Goal: Transaction & Acquisition: Subscribe to service/newsletter

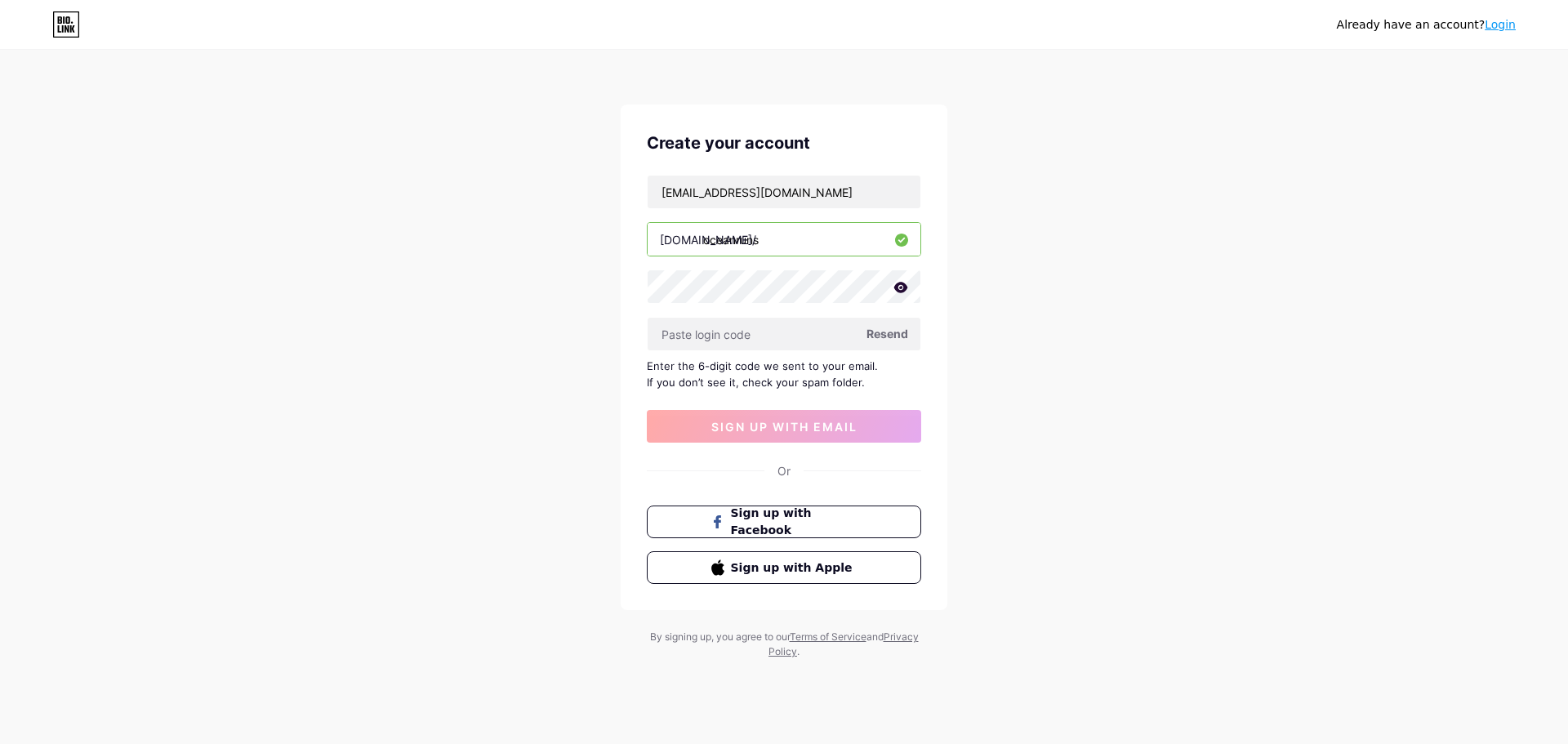
click at [886, 337] on span "Resend" at bounding box center [886, 333] width 42 height 17
drag, startPoint x: 589, startPoint y: 137, endPoint x: 512, endPoint y: 150, distance: 78.1
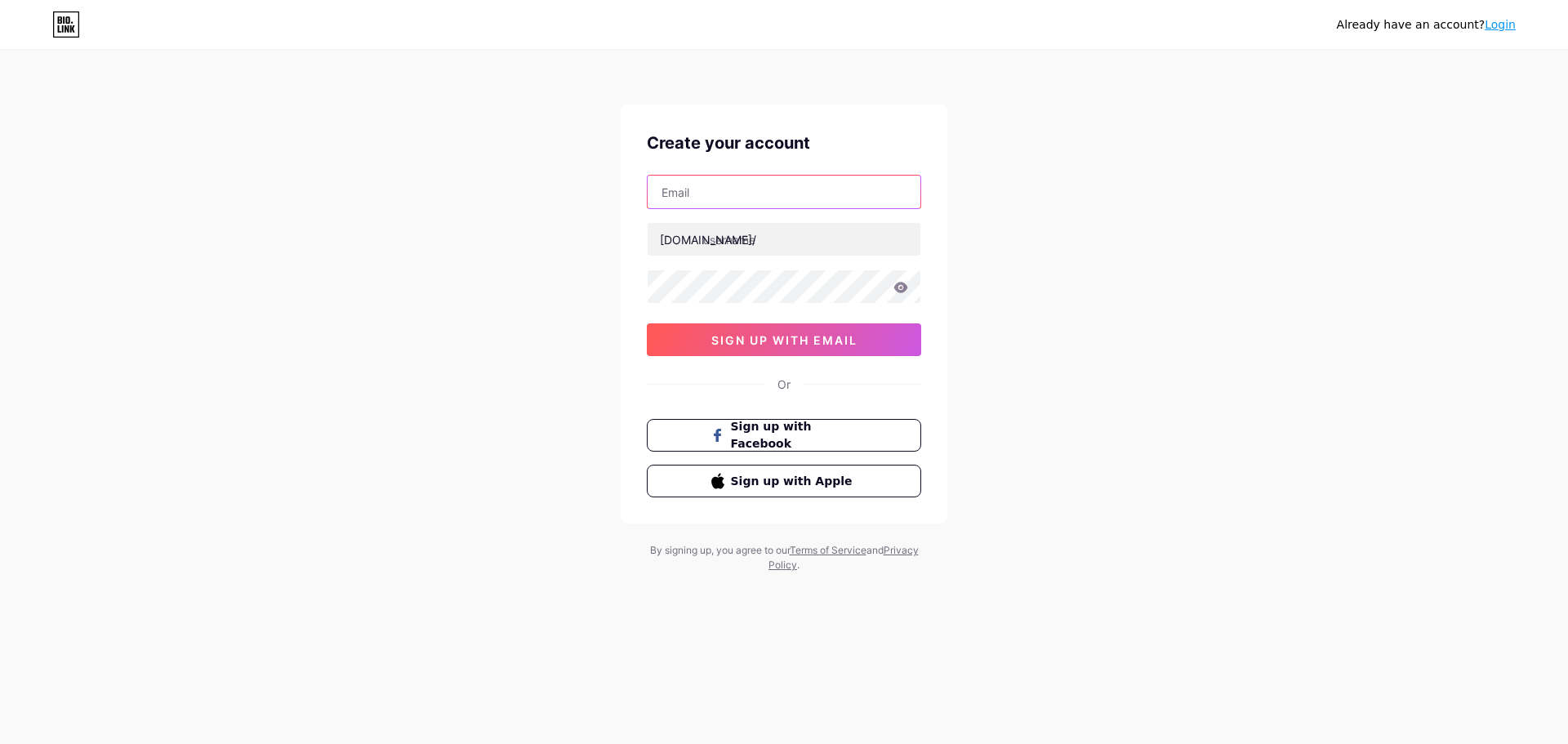
click at [785, 196] on input "text" at bounding box center [784, 192] width 273 height 33
type input "funnymonke2.0@gmail.com"
click at [795, 236] on input "text" at bounding box center [784, 239] width 273 height 33
type input "oceanruns"
click at [802, 308] on div "funnymonke2.0@gmail.com bio.link/ oceanruns 0cAFcWeA67vuSo9R-JNCzDufWZBGCDMDlmD…" at bounding box center [784, 265] width 275 height 181
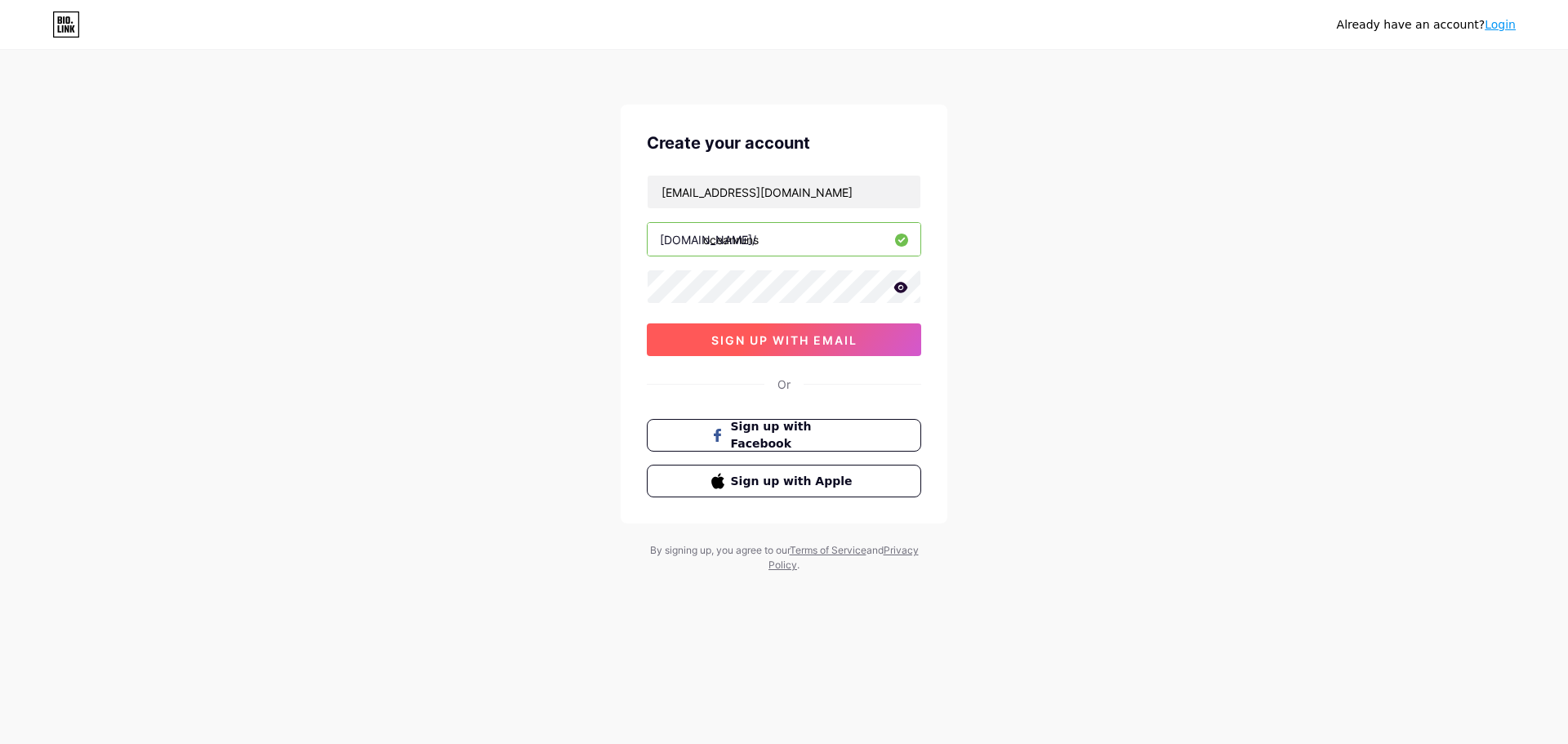
click at [811, 350] on button "sign up with email" at bounding box center [784, 340] width 275 height 33
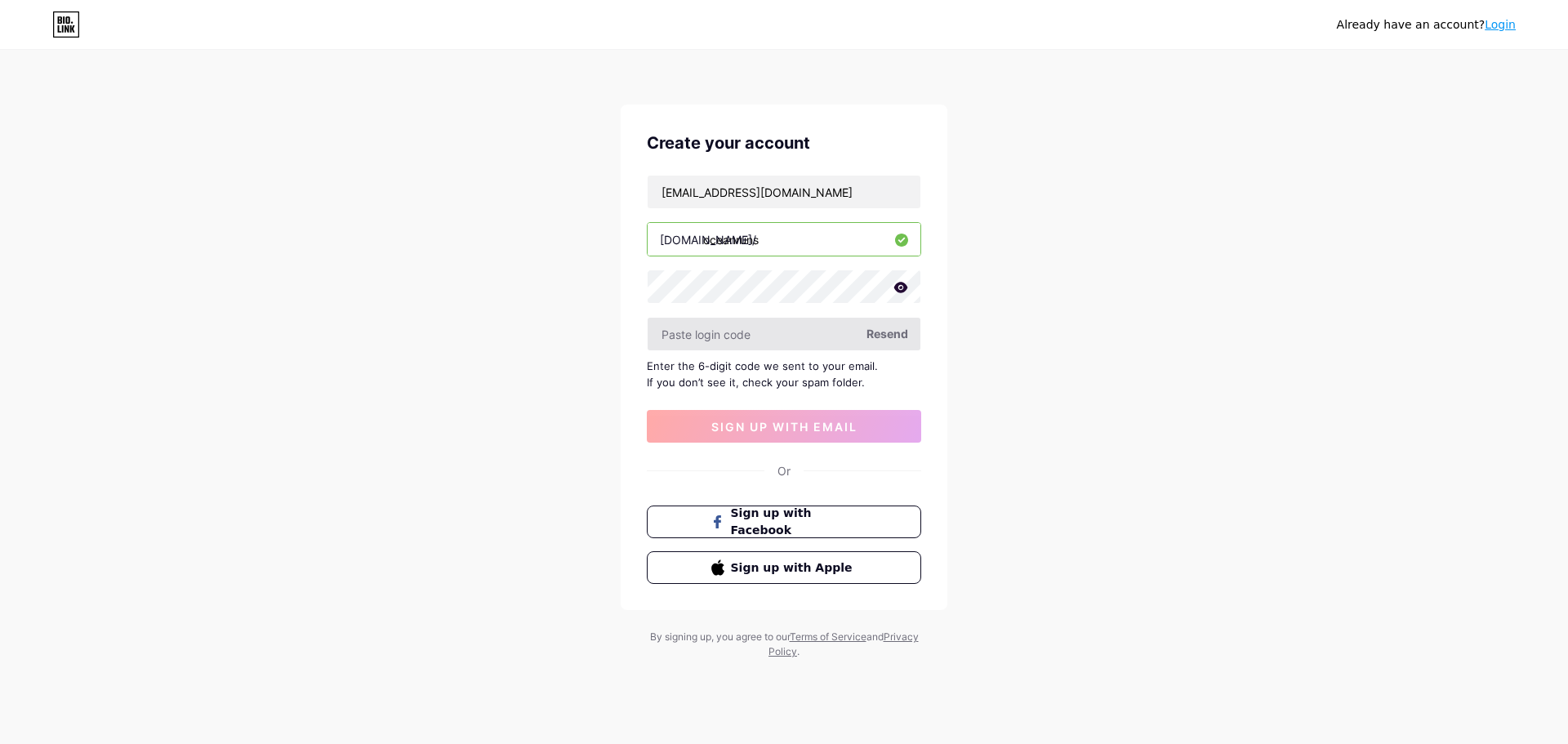
click at [790, 333] on input "text" at bounding box center [784, 333] width 273 height 33
click at [887, 341] on span "Resend" at bounding box center [886, 333] width 42 height 17
paste input "860132"
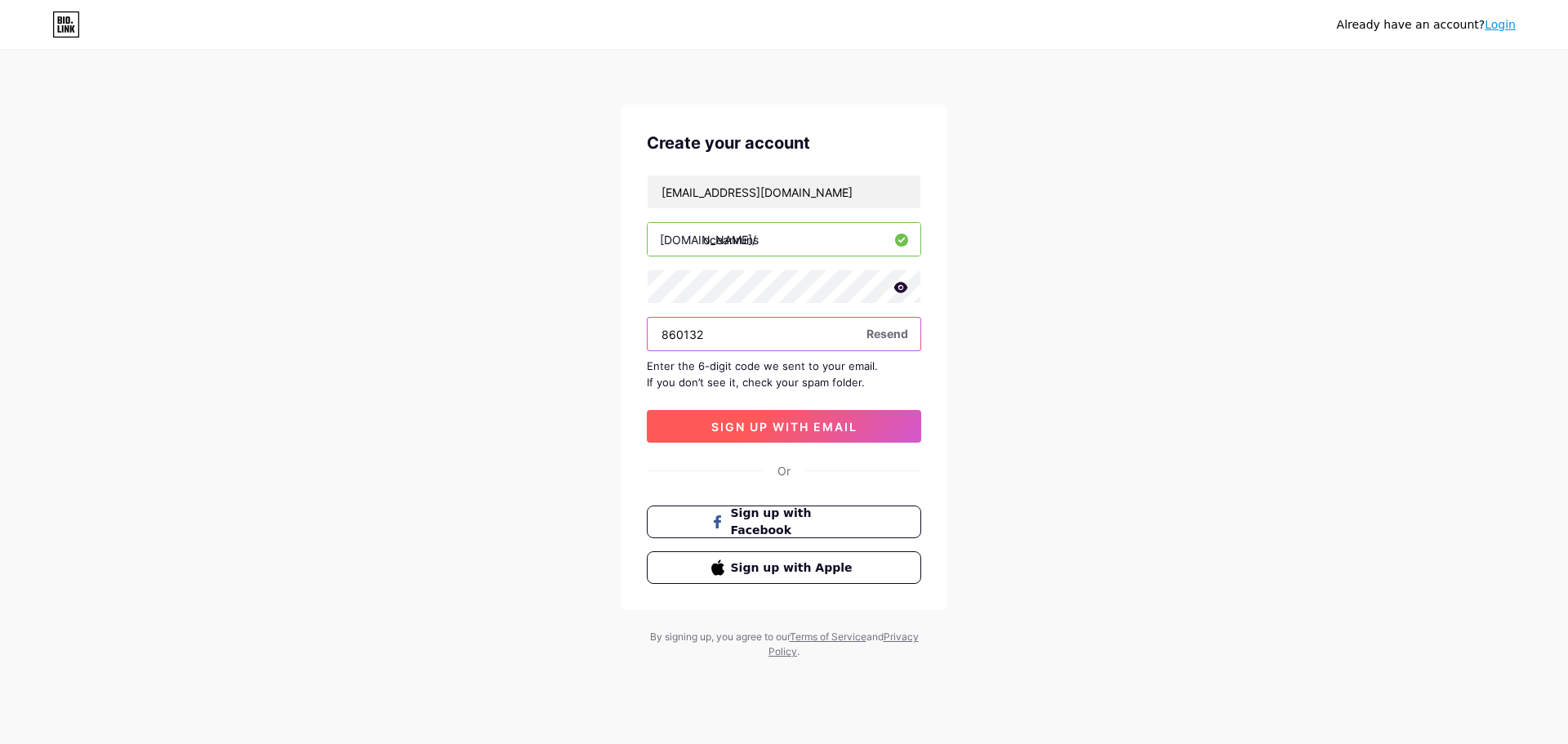
type input "860132"
click at [805, 427] on span "sign up with email" at bounding box center [784, 427] width 146 height 14
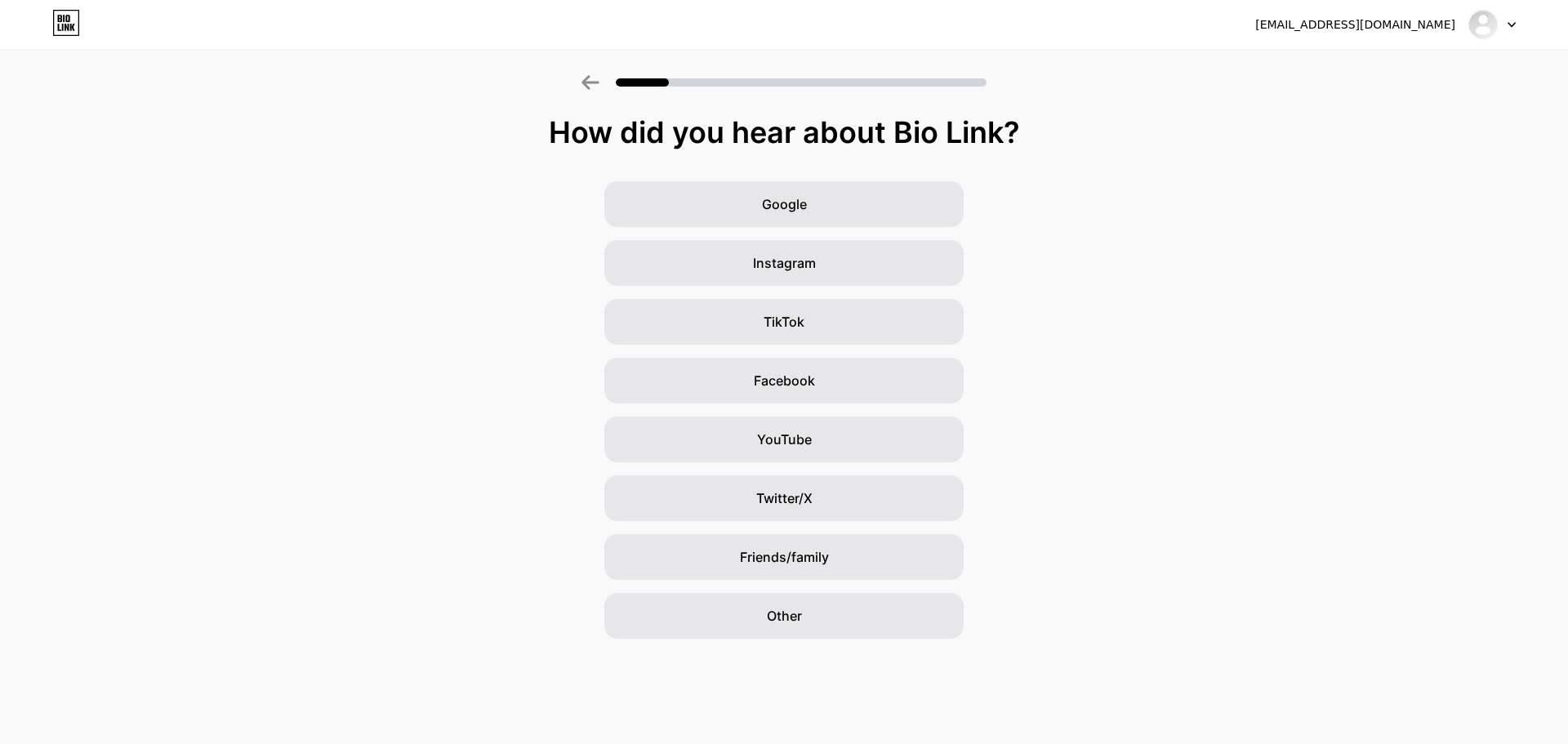
click at [1038, 165] on div "How did you hear about Bio Link? Google Instagram TikTok Facebook YouTube Twitt…" at bounding box center [784, 378] width 1568 height 523
click at [862, 632] on div "Other" at bounding box center [784, 616] width 359 height 46
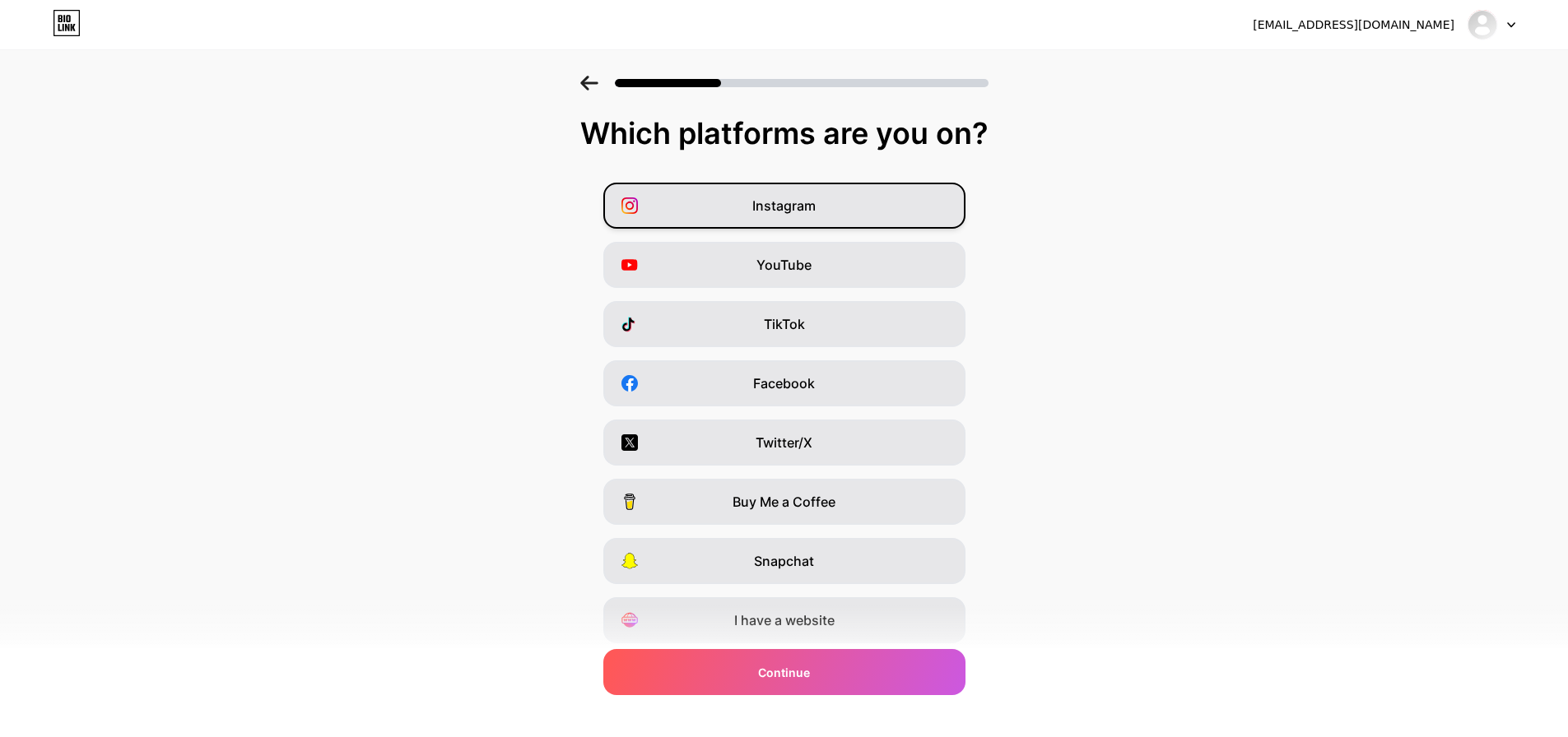
click at [841, 216] on div "Instagram" at bounding box center [784, 205] width 362 height 46
click at [846, 249] on div "YouTube" at bounding box center [784, 265] width 362 height 46
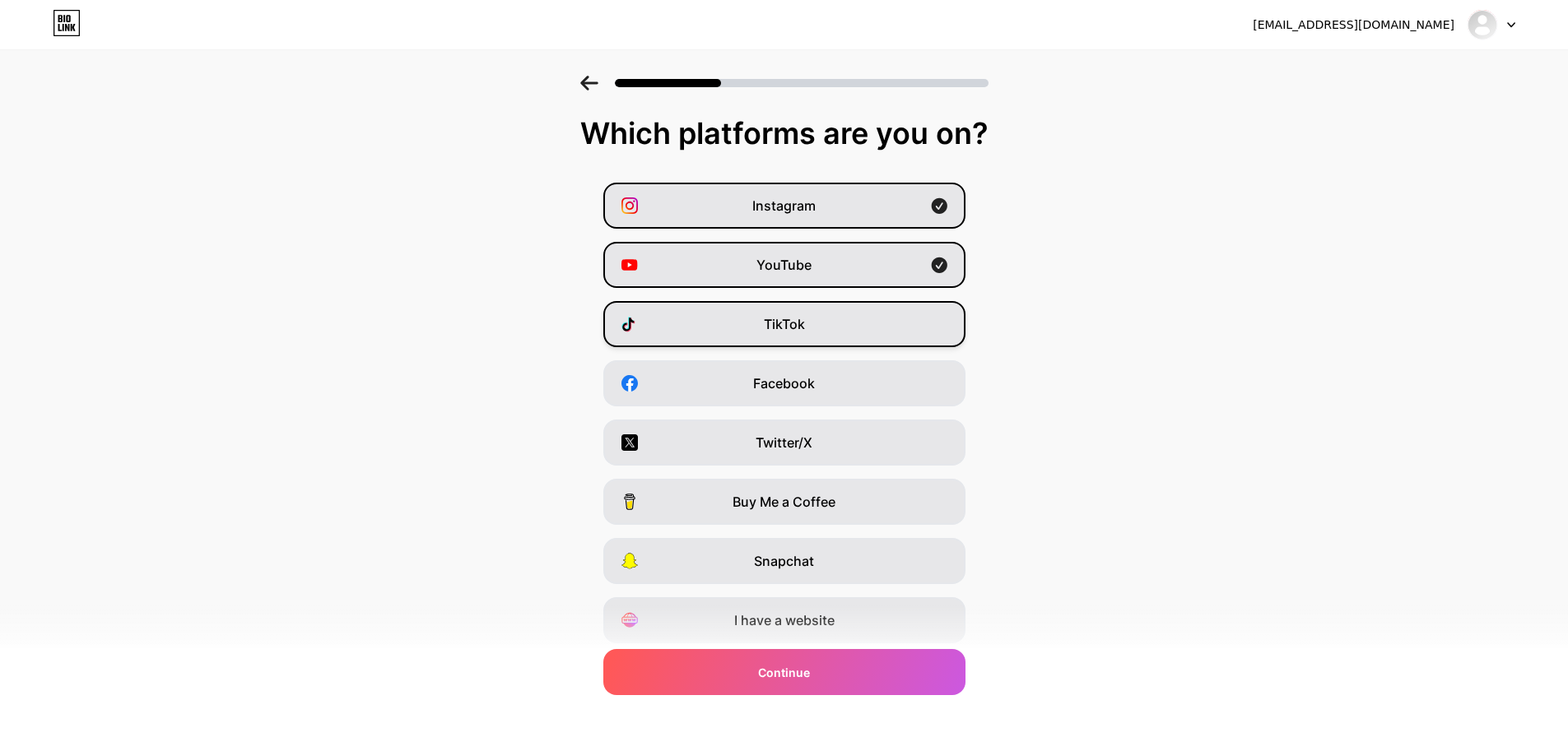
click at [815, 322] on div "TikTok" at bounding box center [784, 324] width 362 height 46
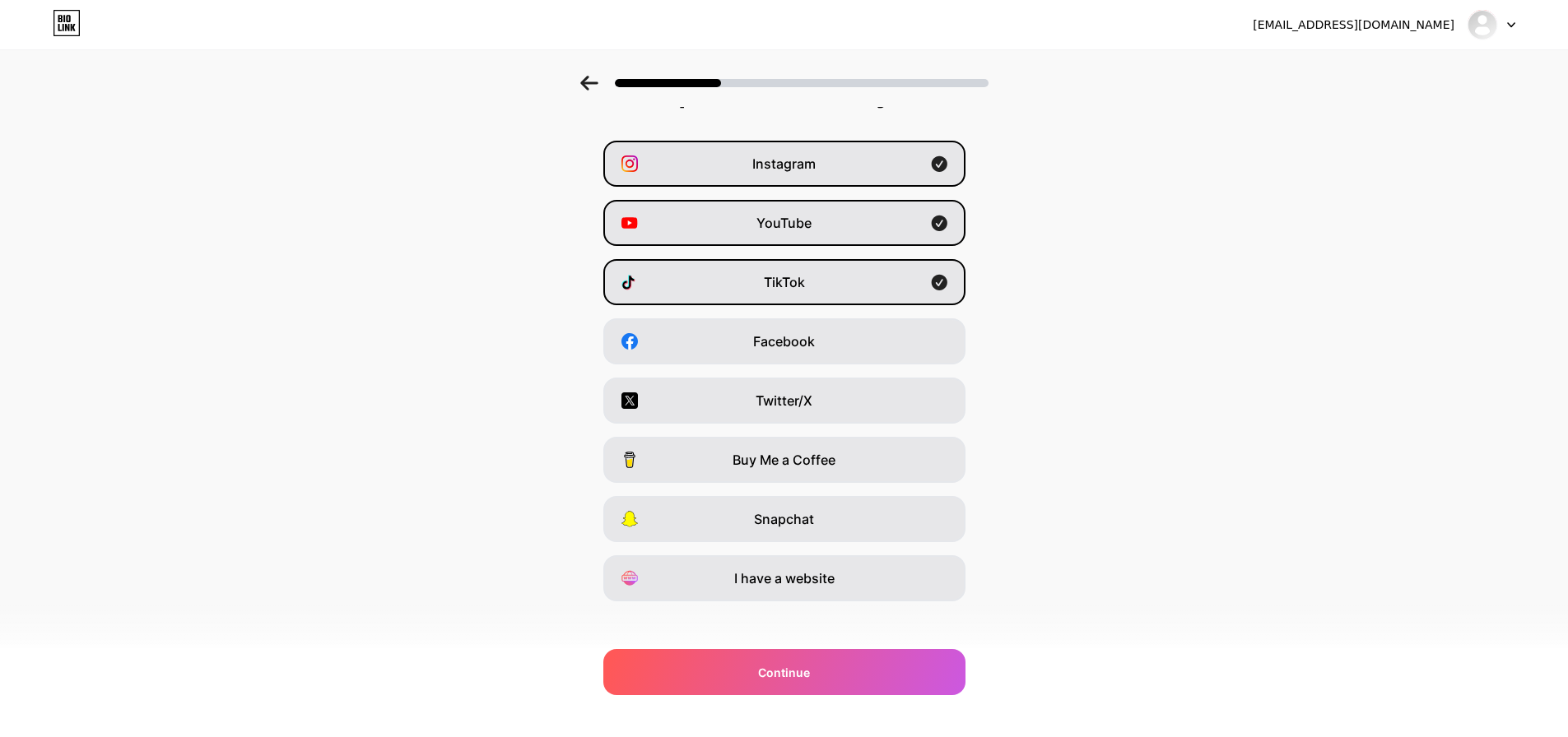
scroll to position [54, 0]
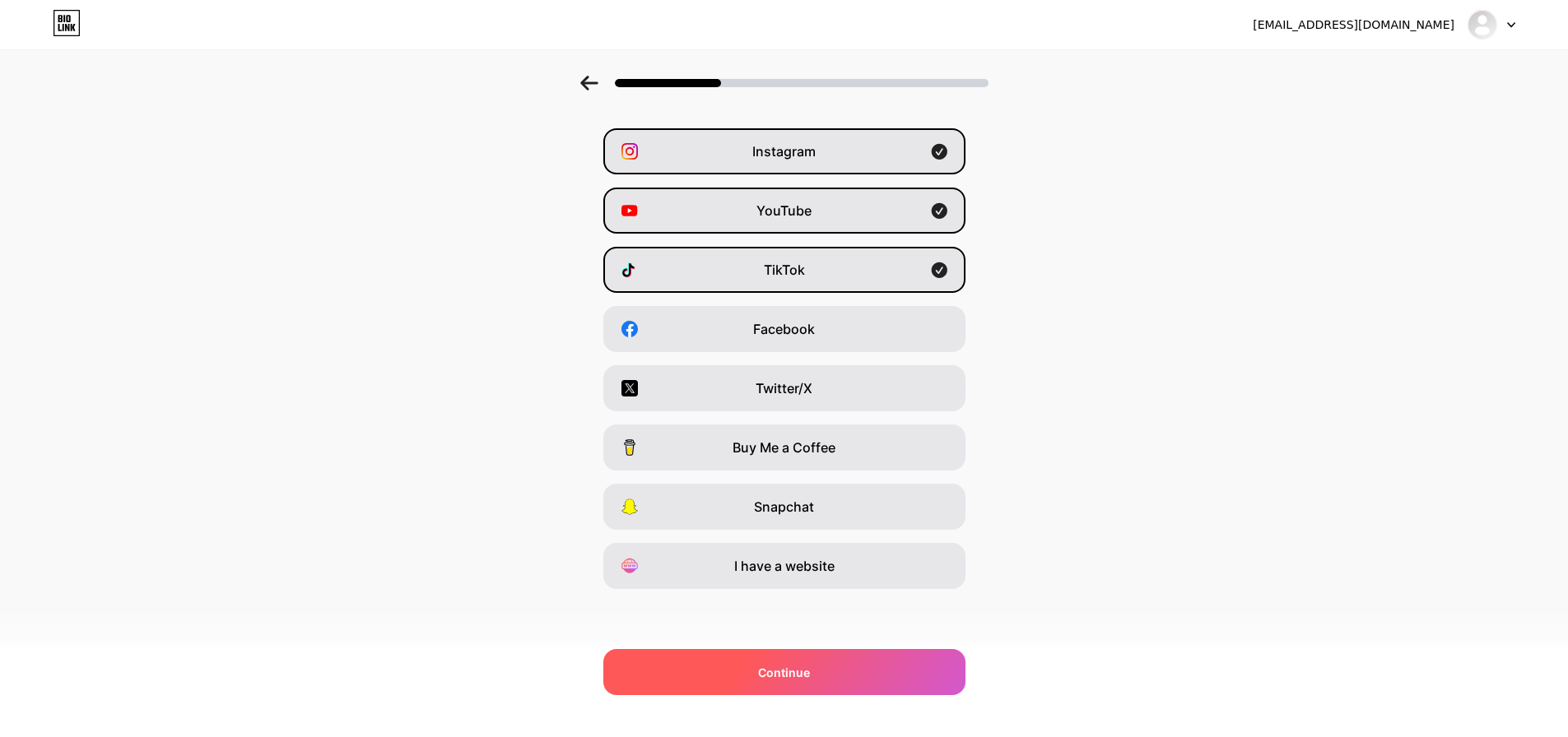
click at [809, 665] on span "Continue" at bounding box center [784, 672] width 52 height 17
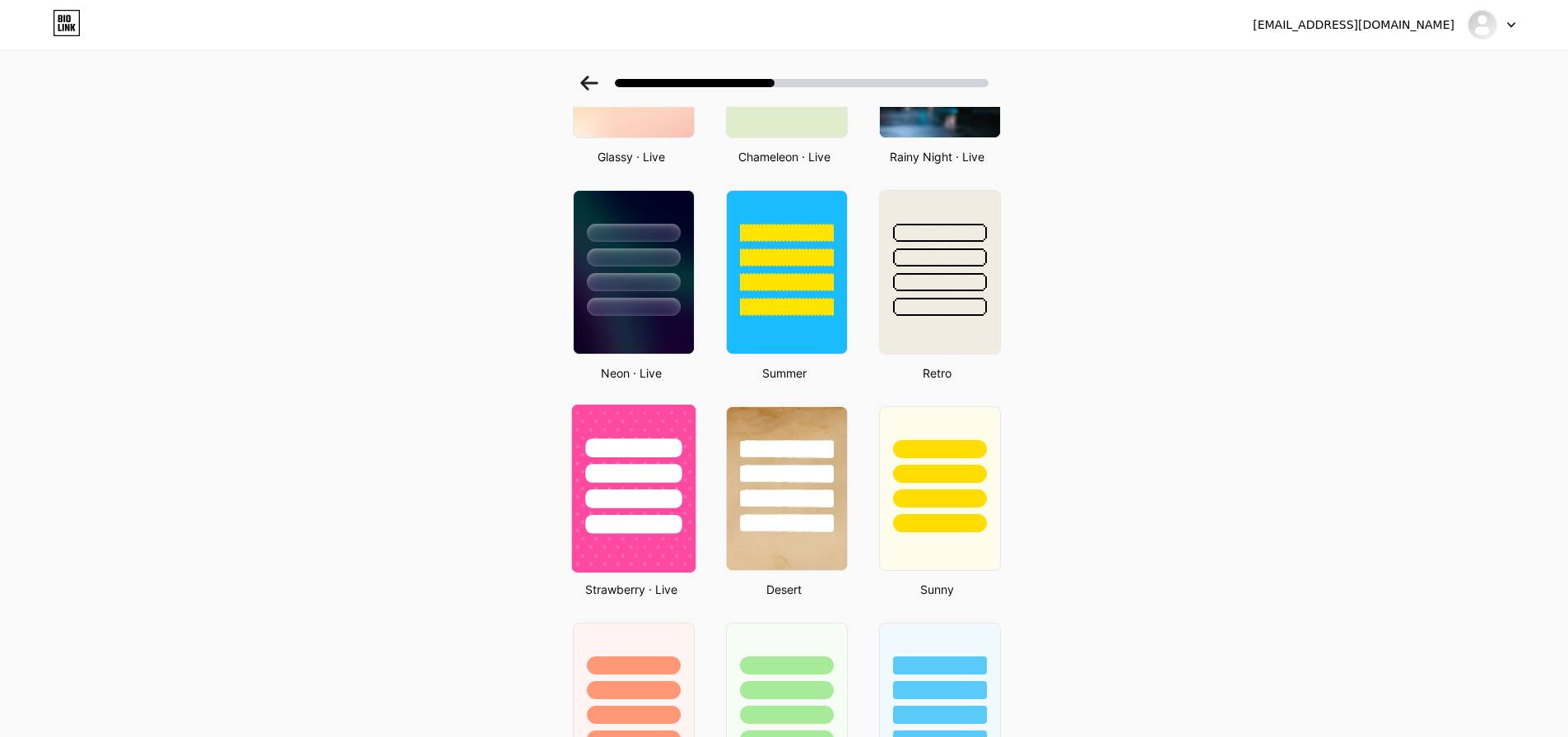
scroll to position [565, 0]
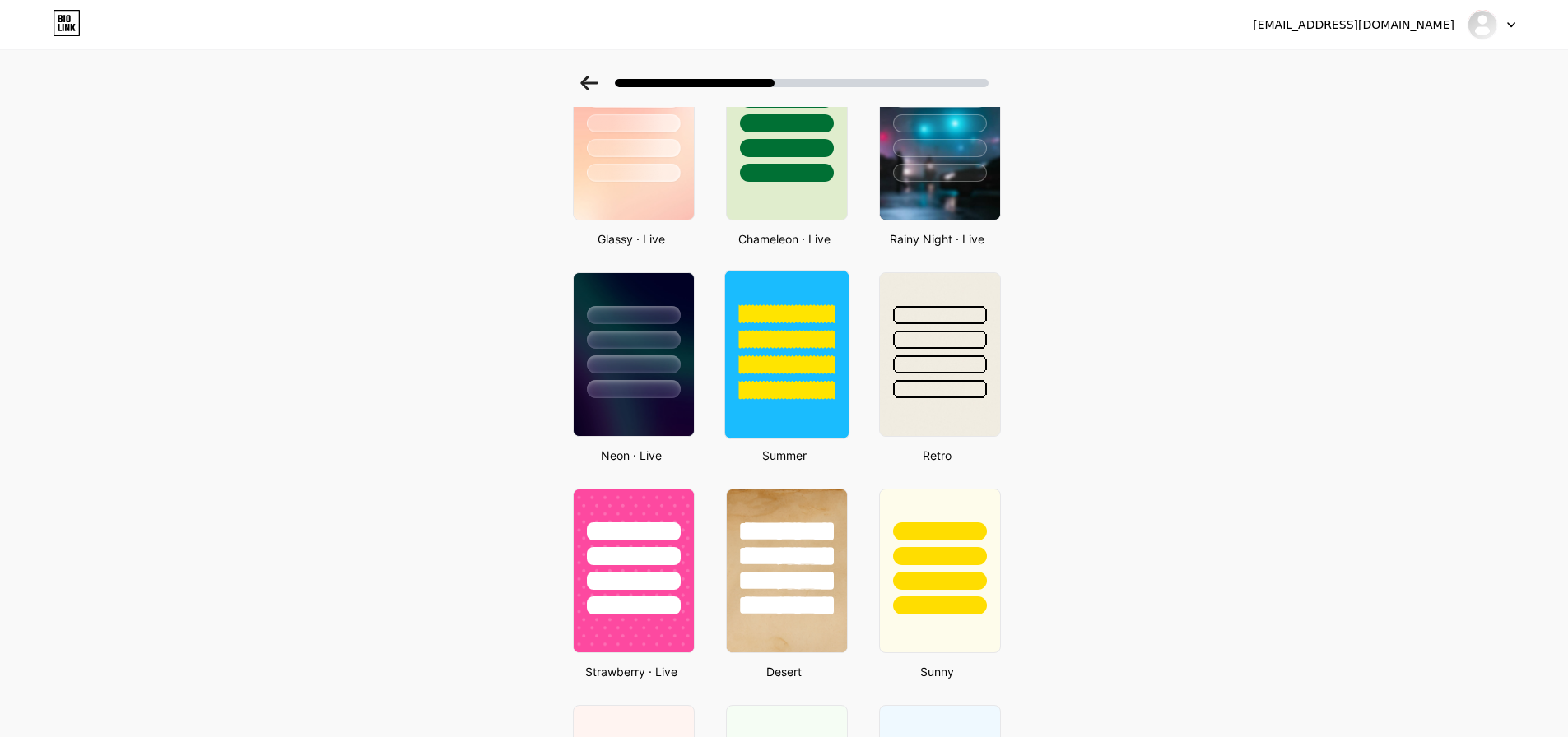
drag, startPoint x: 642, startPoint y: 344, endPoint x: 728, endPoint y: 382, distance: 94.0
click at [645, 346] on div at bounding box center [633, 339] width 94 height 18
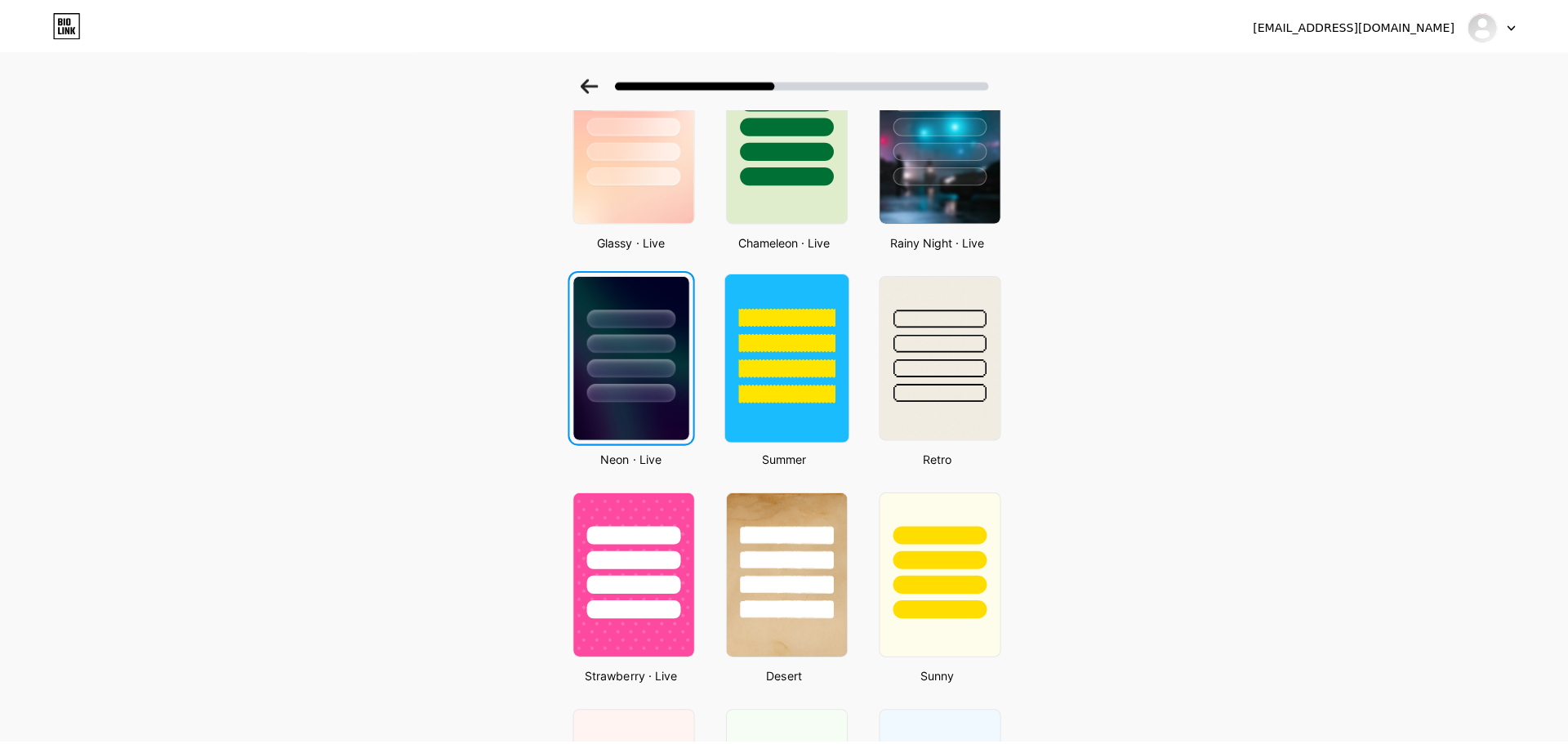
scroll to position [0, 0]
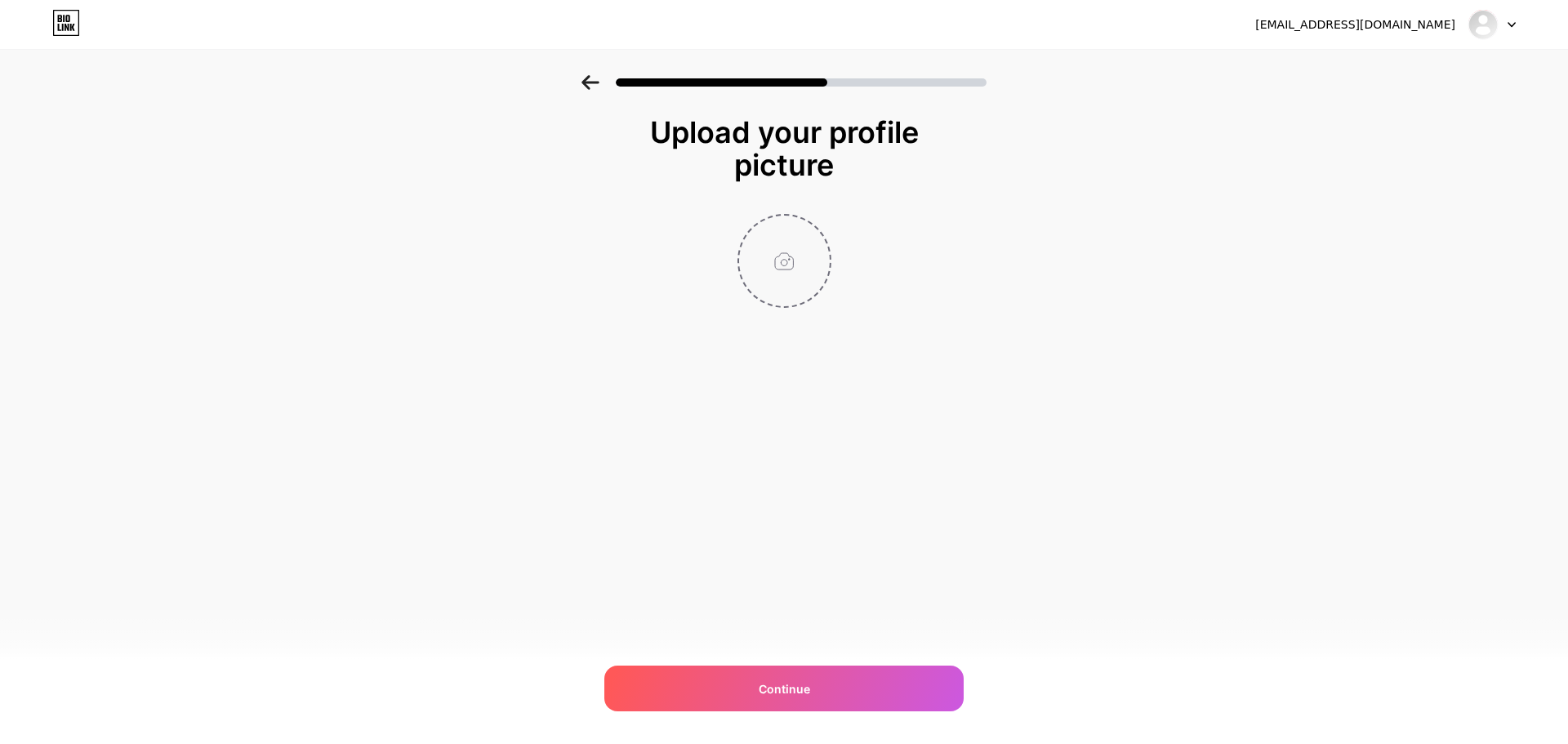
click at [792, 275] on input "file" at bounding box center [784, 261] width 90 height 90
type input "C:\fakepath\FB_IMG_1759683173524[1].jpg"
click at [772, 264] on img at bounding box center [784, 261] width 94 height 94
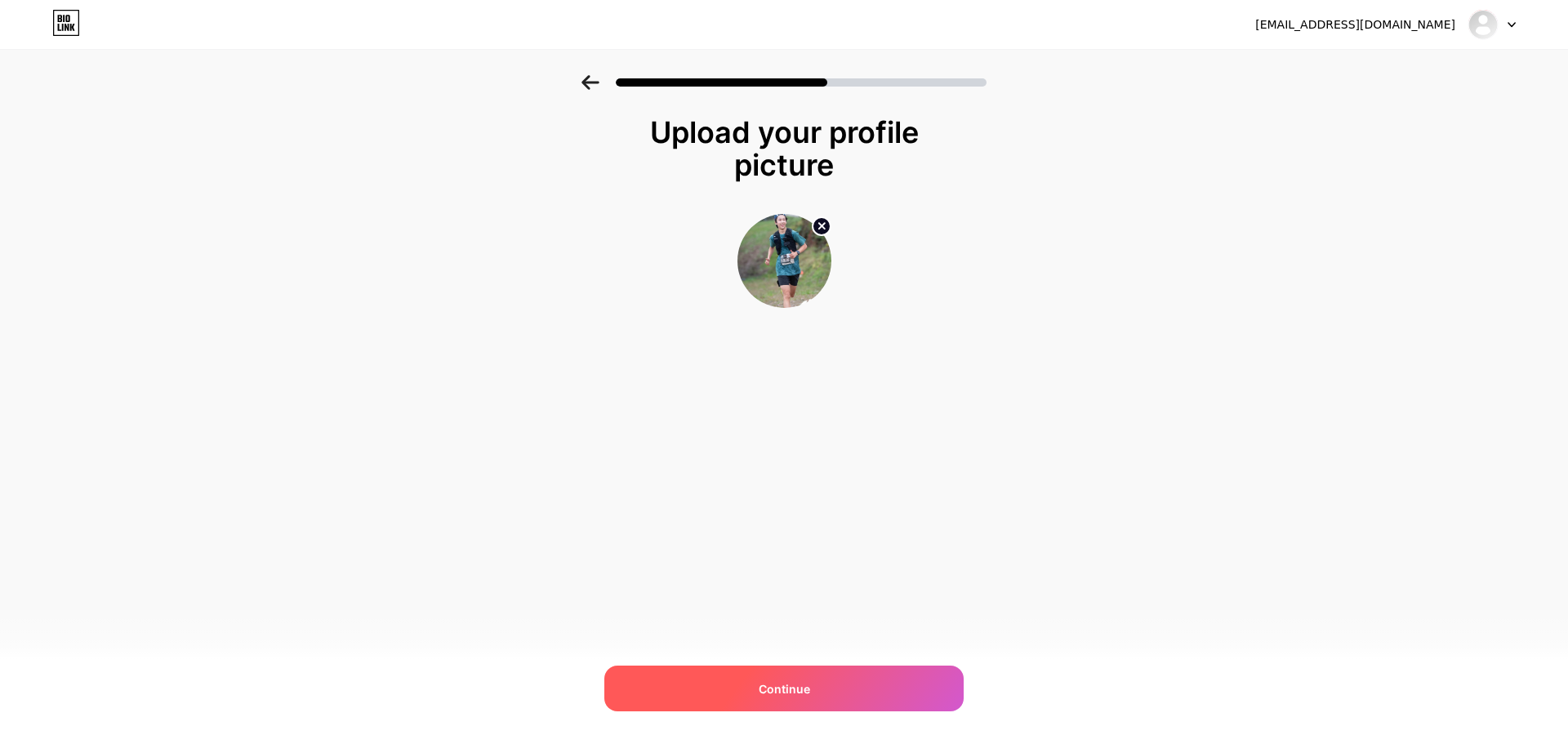
click at [776, 683] on span "Continue" at bounding box center [784, 688] width 51 height 17
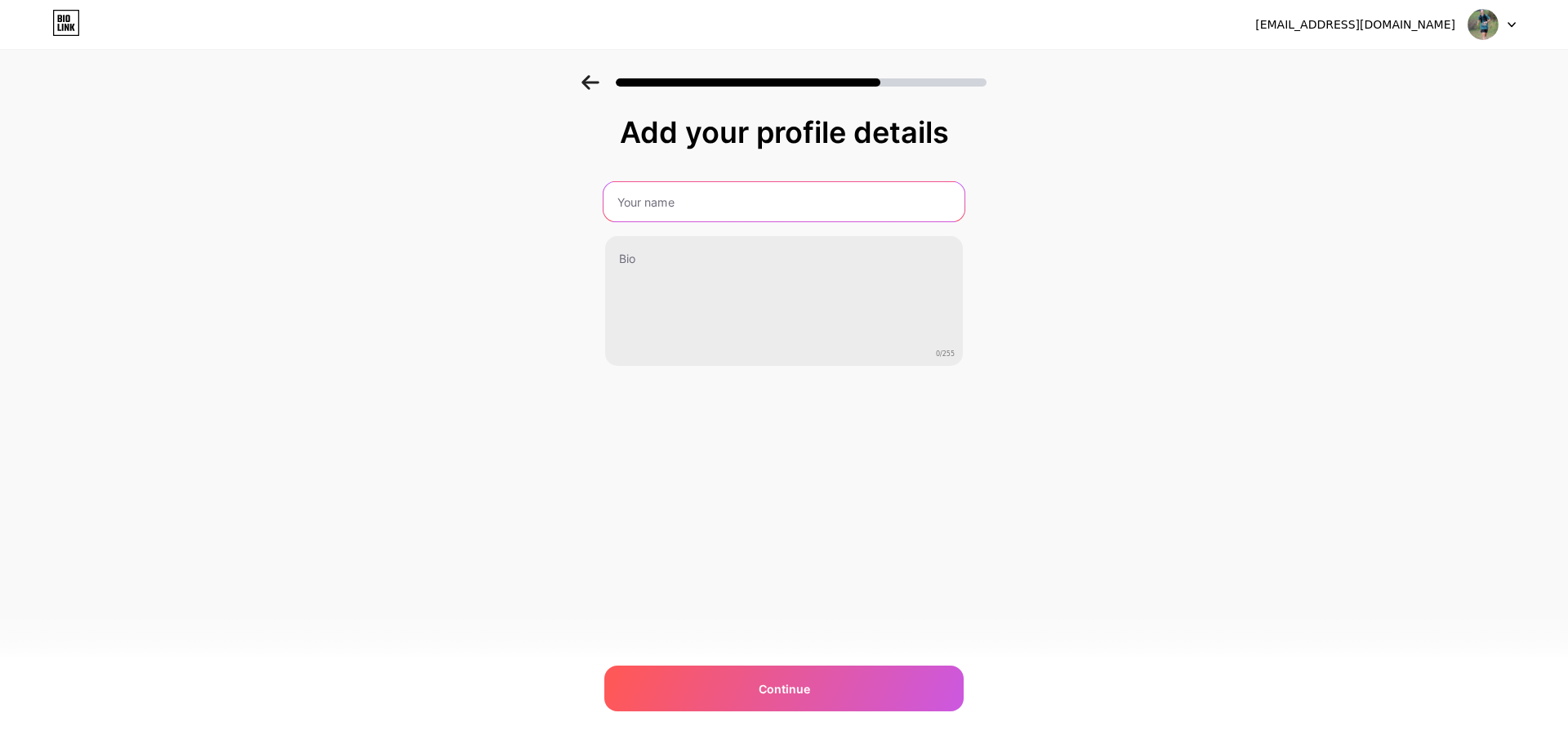
click at [835, 192] on input "text" at bounding box center [784, 201] width 361 height 39
click at [796, 200] on input "text" at bounding box center [784, 201] width 361 height 39
type input "Ocean"
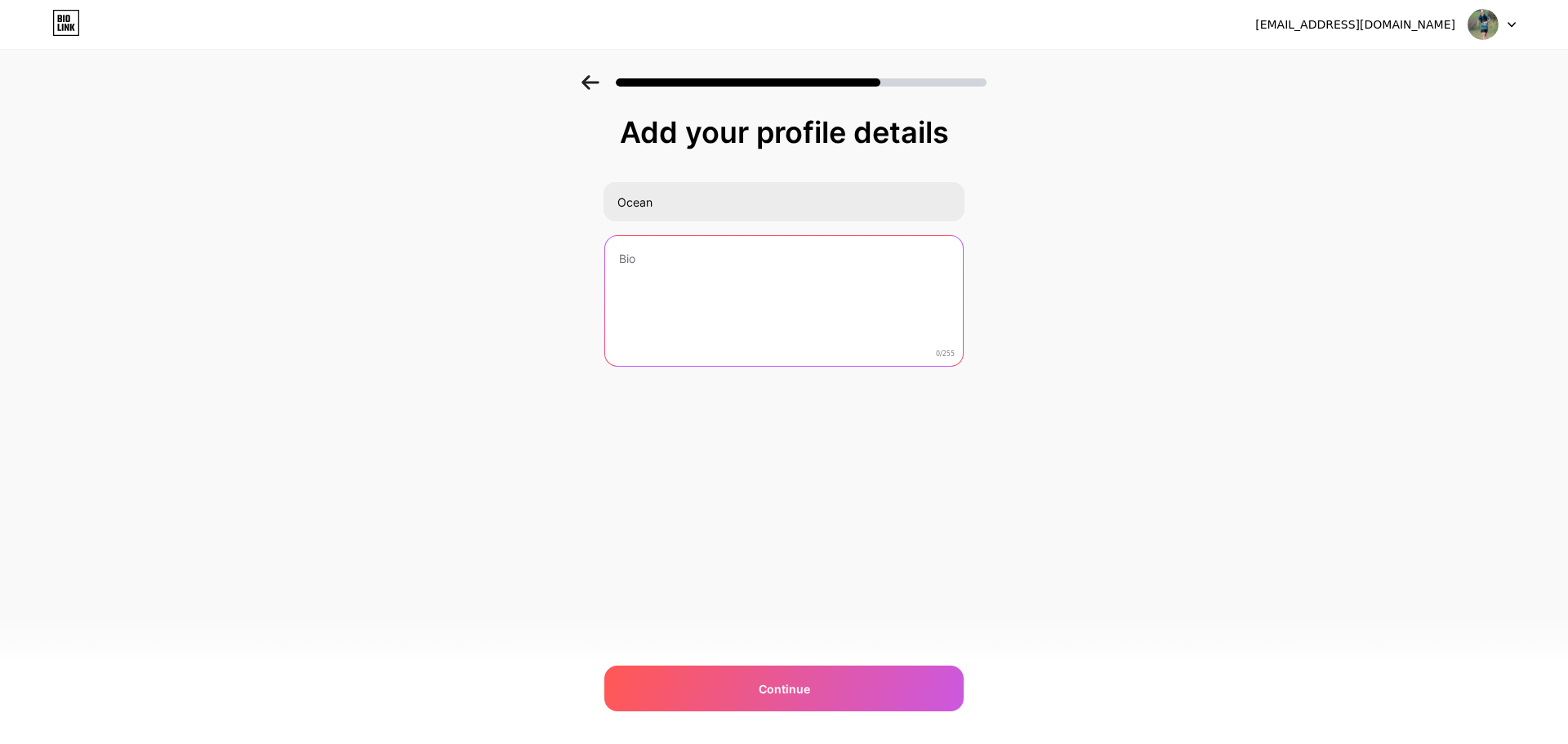
click at [749, 265] on textarea at bounding box center [784, 302] width 357 height 131
paste textarea "Athlète amateur passionné par la performance et les défis extrêmes. En ce momen…"
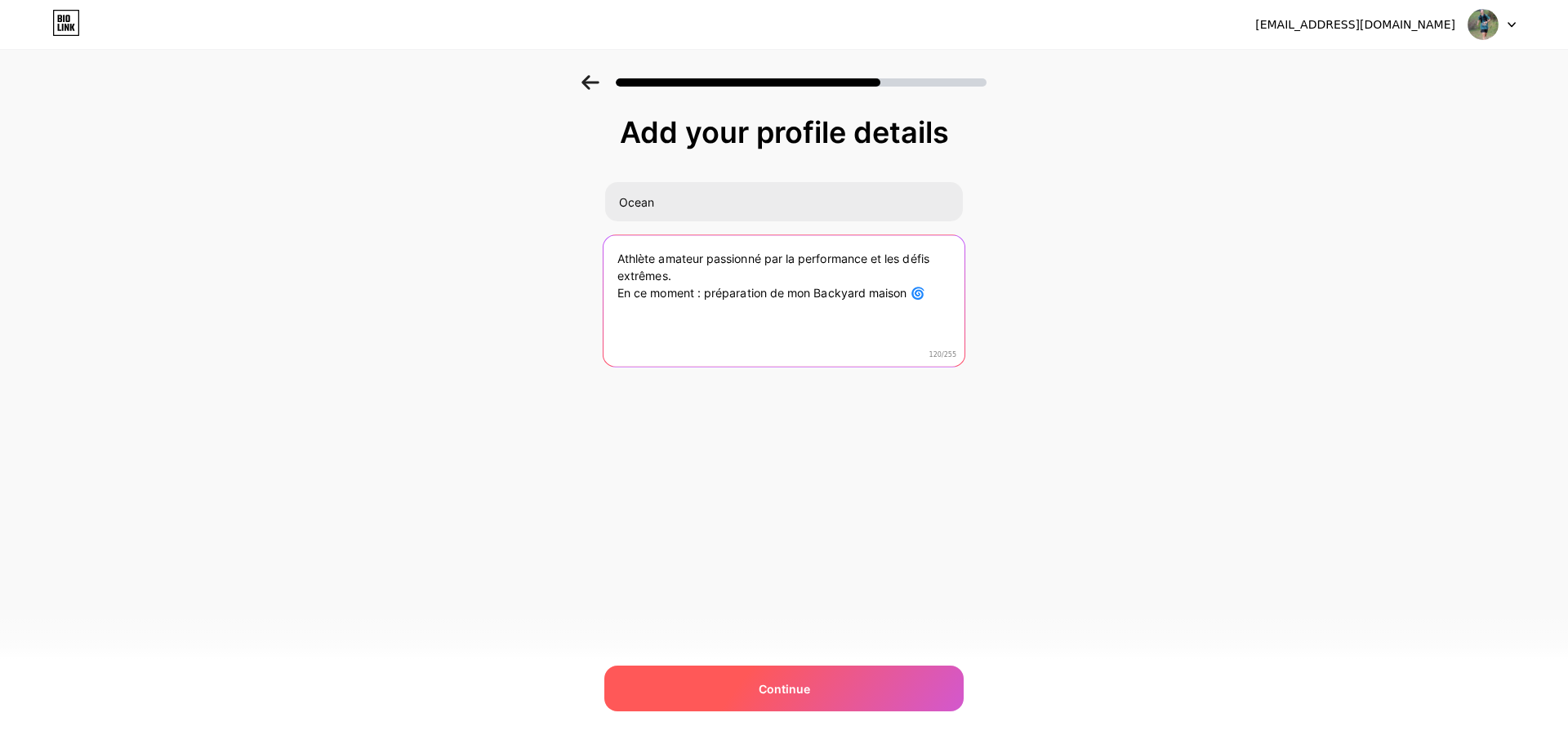
type textarea "Athlète amateur passionné par la performance et les défis extrêmes. En ce momen…"
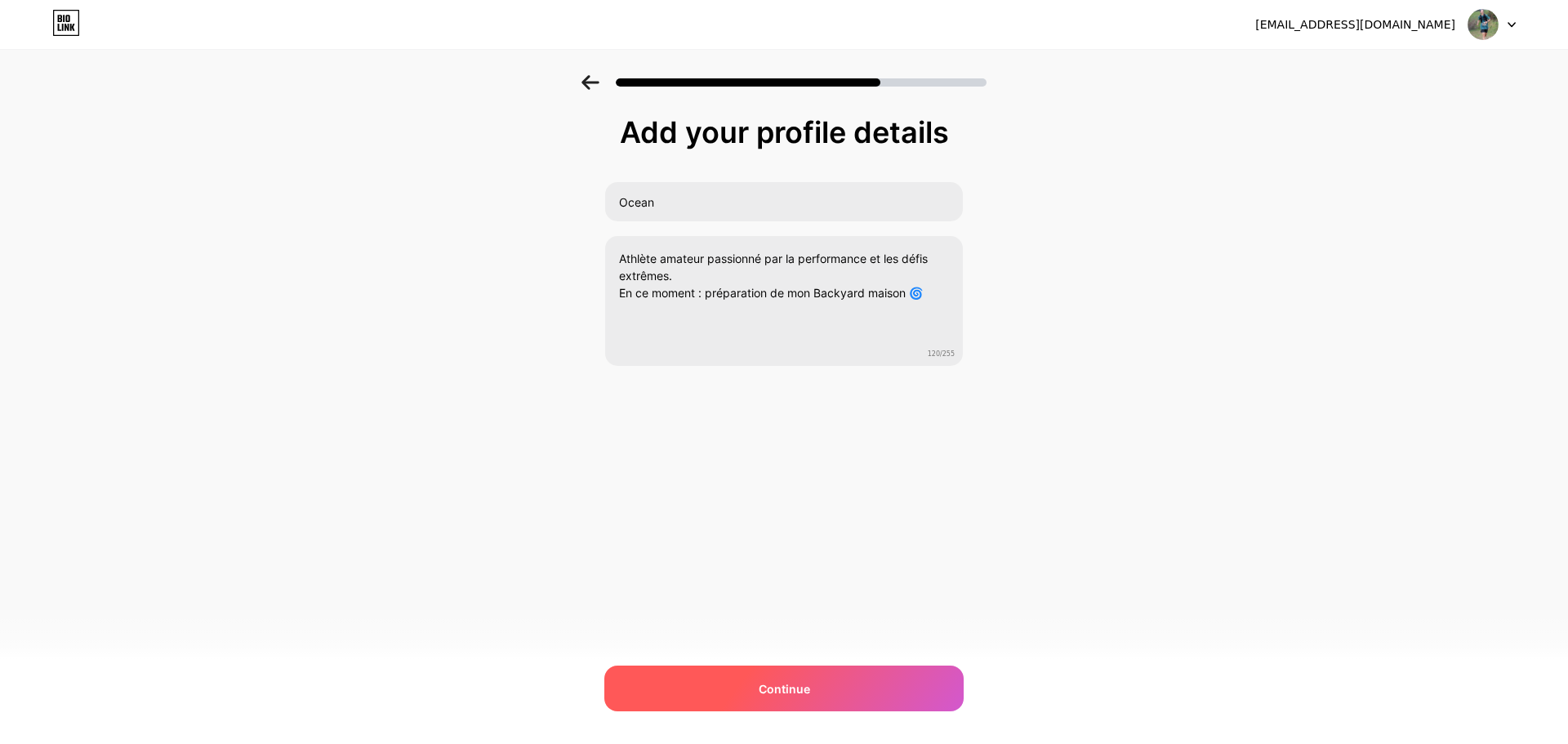
click at [695, 685] on div "Continue" at bounding box center [784, 689] width 359 height 46
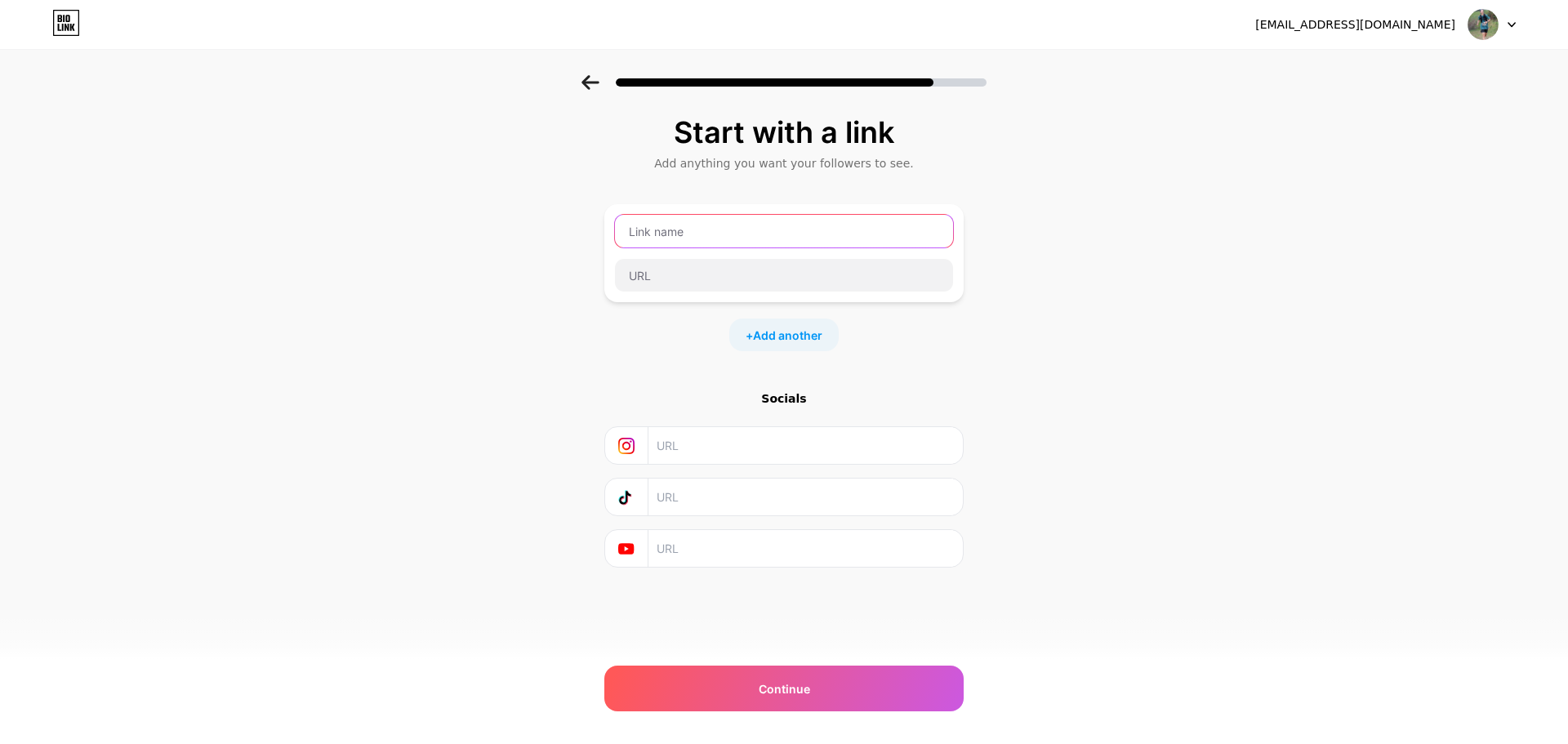
click at [840, 228] on input "text" at bounding box center [784, 231] width 338 height 33
click at [731, 446] on input "text" at bounding box center [805, 445] width 296 height 36
paste input "https://www.instagram.com/oceanruns1/"
type input "https://www.instagram.com/oceanruns1/"
click at [736, 497] on input "text" at bounding box center [805, 497] width 296 height 36
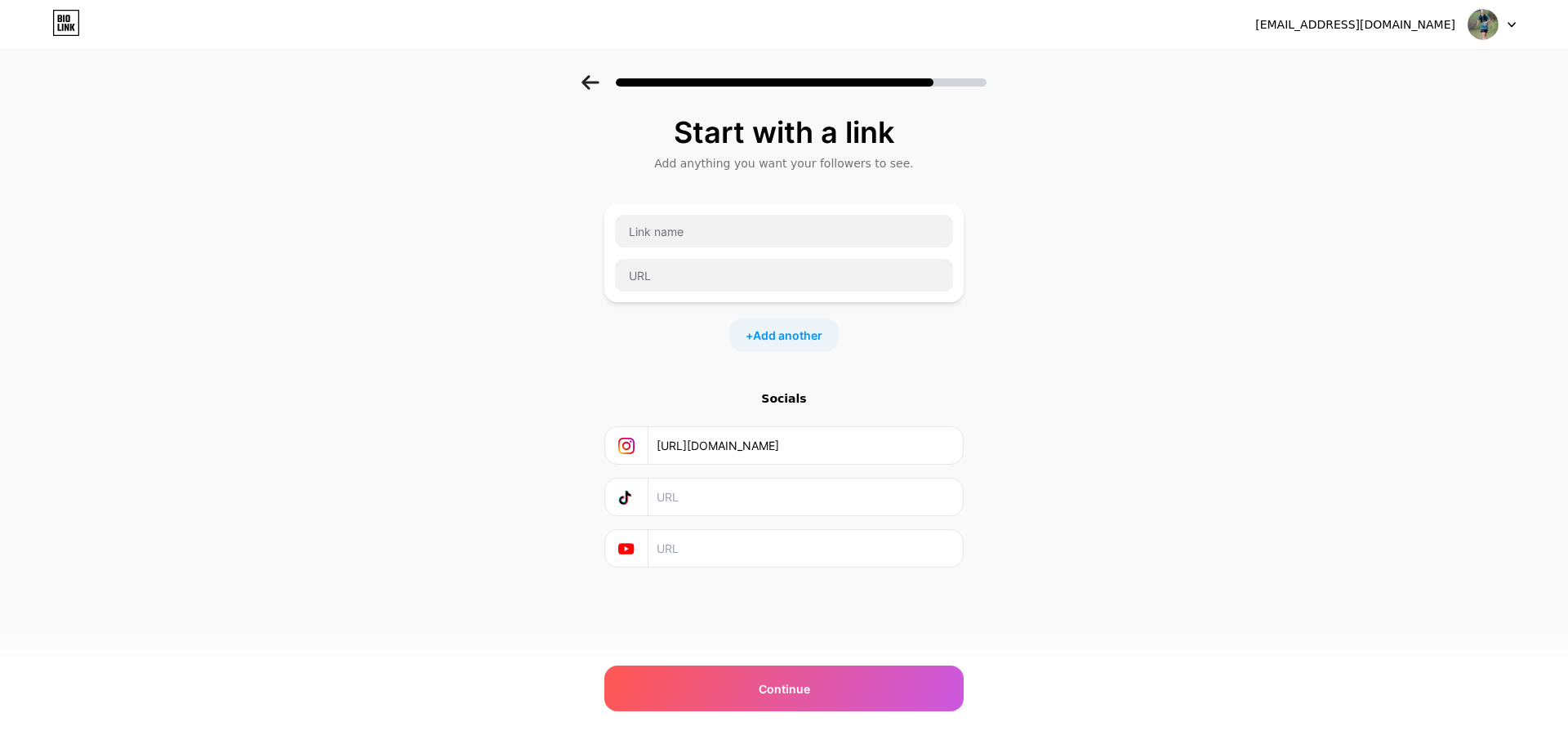
click at [746, 487] on input "text" at bounding box center [805, 497] width 296 height 36
paste input "https://tr.ee/-HGa2Vexyl"
drag, startPoint x: 799, startPoint y: 502, endPoint x: 697, endPoint y: 498, distance: 102.1
click at [697, 498] on input "https://tr.ee/-HGa2Vexyl" at bounding box center [805, 497] width 296 height 36
type input "h"
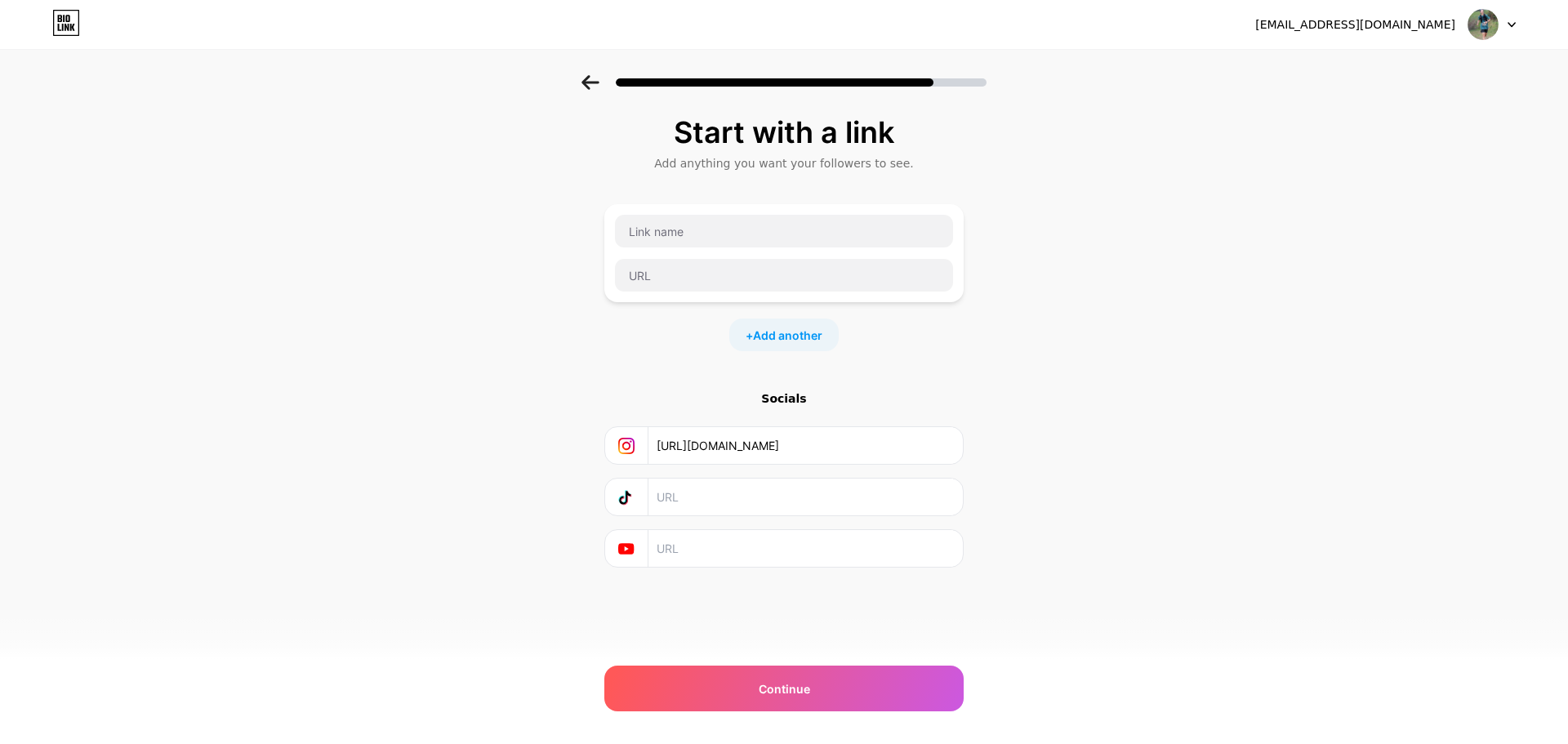
paste input "https://www.tiktok.com/@oceanruns"
type input "https://www.tiktok.com/@oceanruns"
click at [734, 557] on input "text" at bounding box center [805, 548] width 296 height 36
paste input "https://www.youtube.com/@Ocean_Runs"
type input "https://www.youtube.com/@Ocean_Runs"
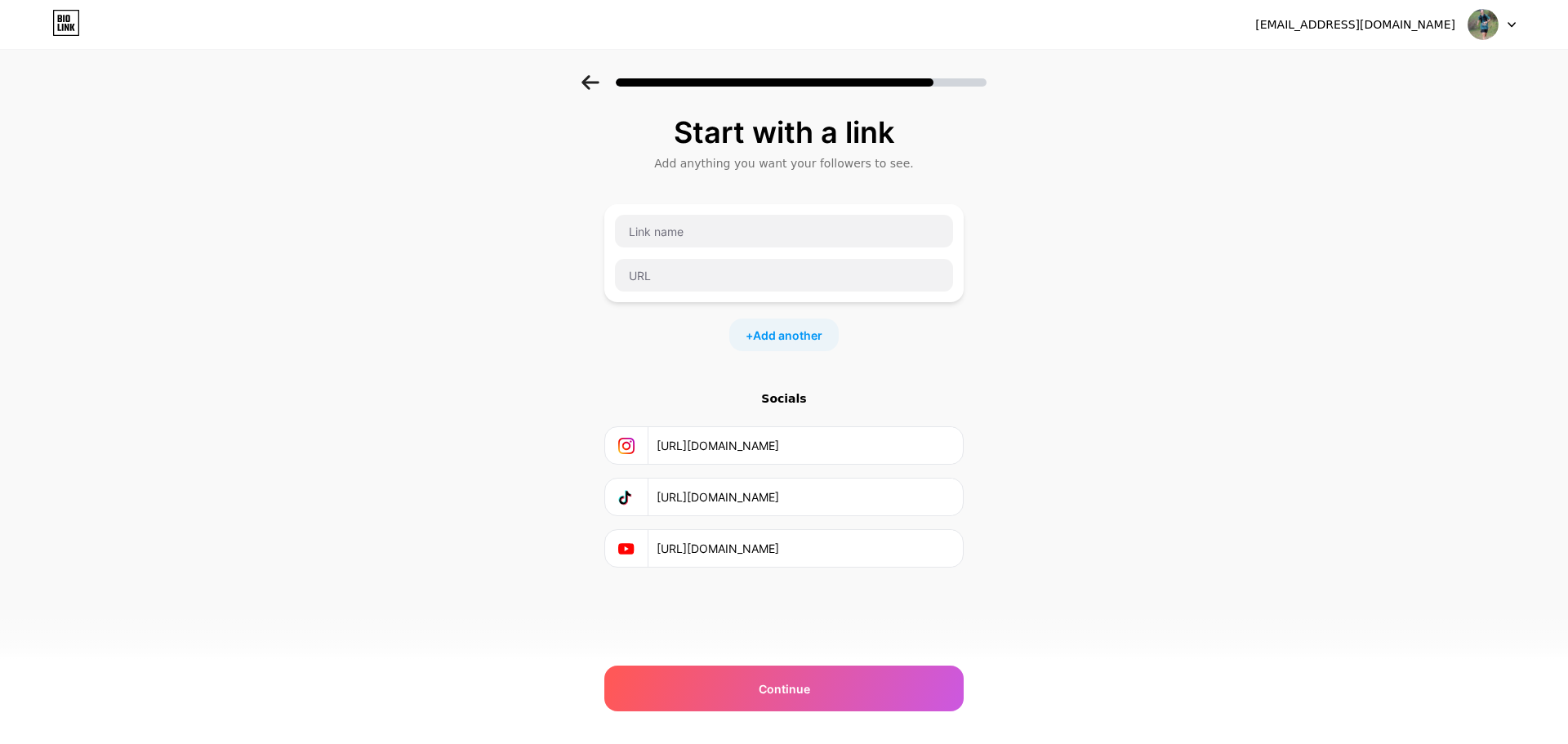
click at [1057, 475] on div "Start with a link Add anything you want your followers to see. + Add another So…" at bounding box center [784, 363] width 1568 height 575
click at [778, 226] on input "text" at bounding box center [784, 231] width 338 height 33
click at [740, 285] on input "text" at bounding box center [784, 275] width 338 height 33
click at [874, 361] on div "Start with a link Add anything you want your followers to see. + Add another So…" at bounding box center [784, 341] width 359 height 451
click at [766, 237] on input "text" at bounding box center [784, 231] width 338 height 33
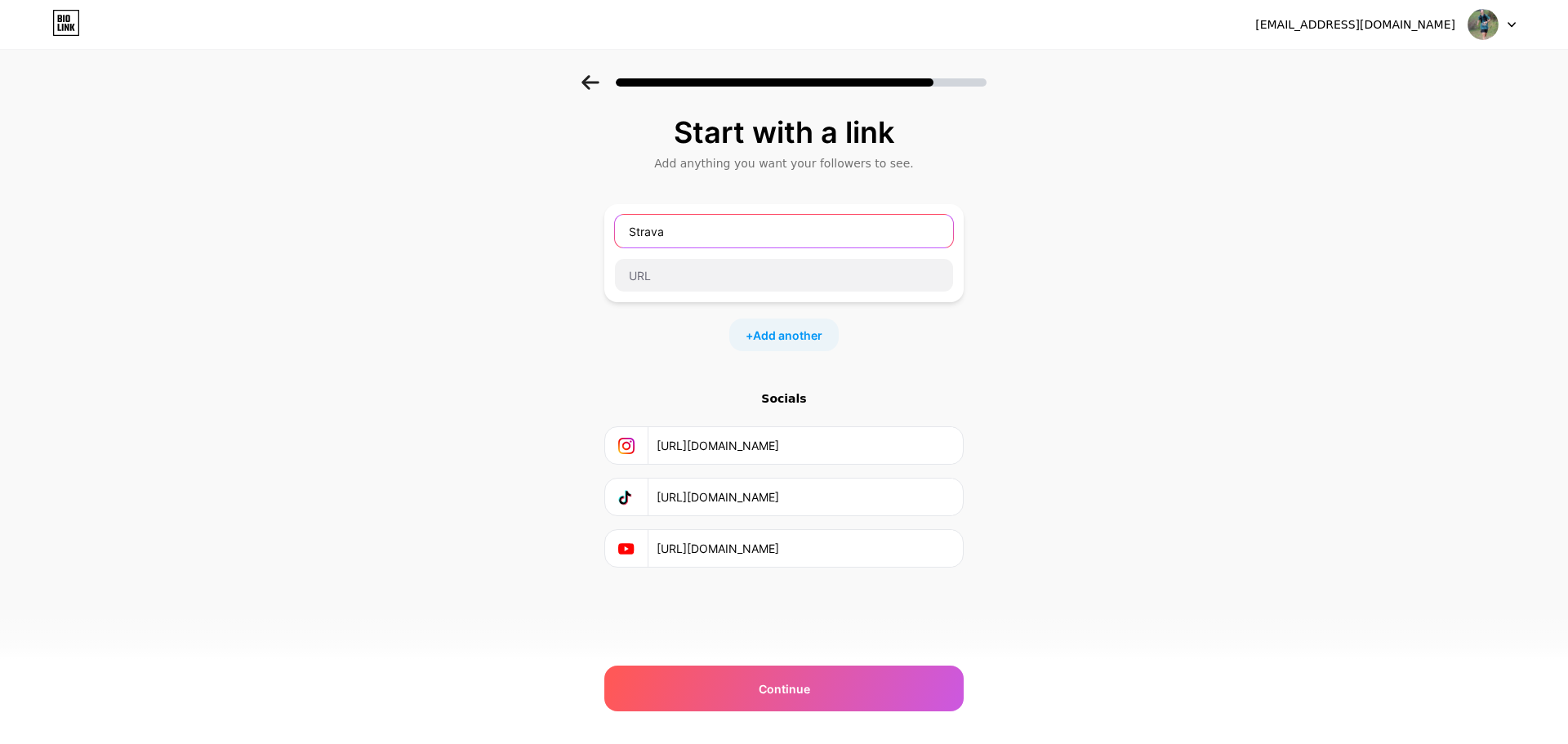
type input "Strava"
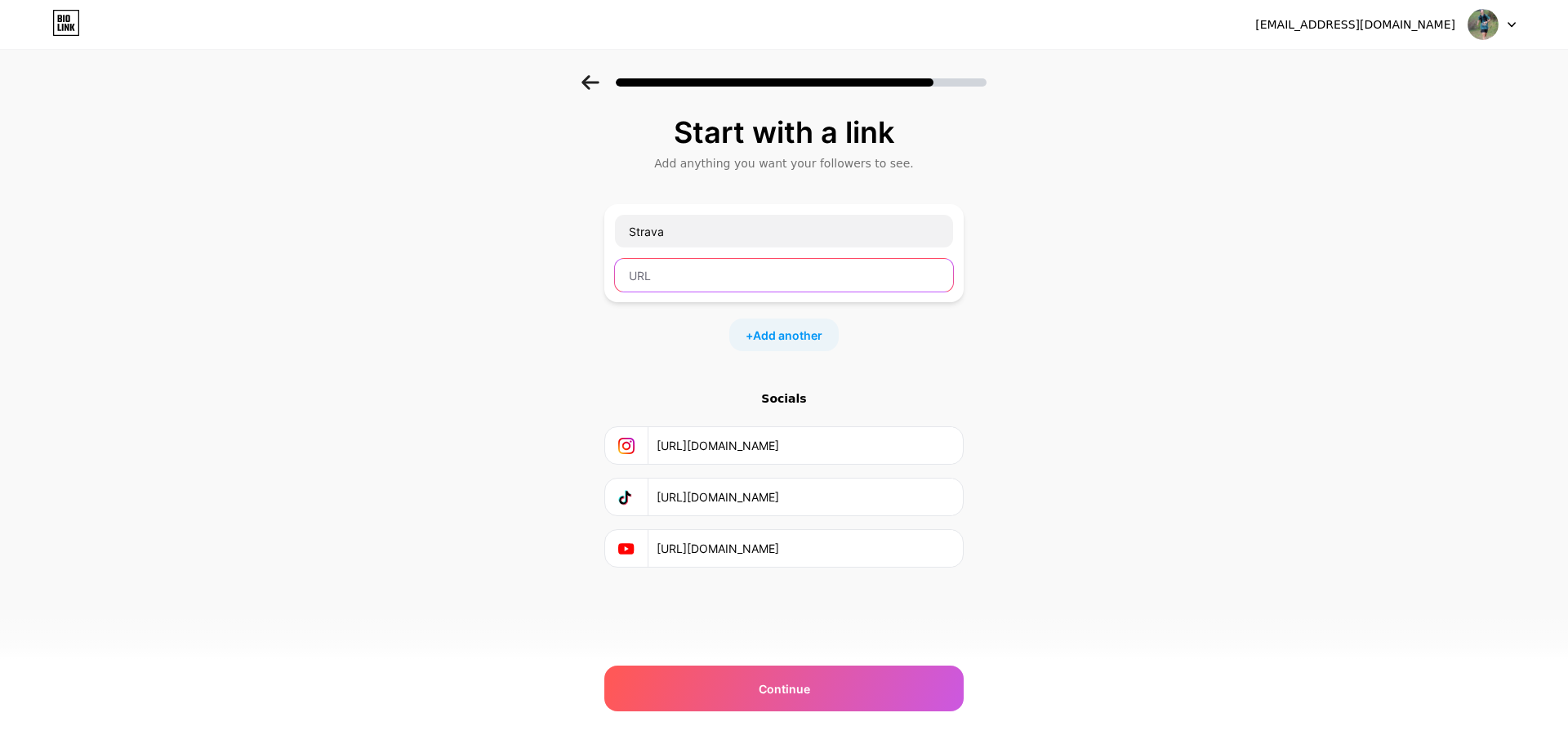
click at [772, 276] on input "text" at bounding box center [784, 275] width 338 height 33
paste input "https://www.strava.com/athletes/140373583"
type input "https://www.strava.com/athletes/140373583"
click at [1025, 406] on div "Start with a link Add anything you want your followers to see. Strava https://w…" at bounding box center [784, 363] width 1568 height 575
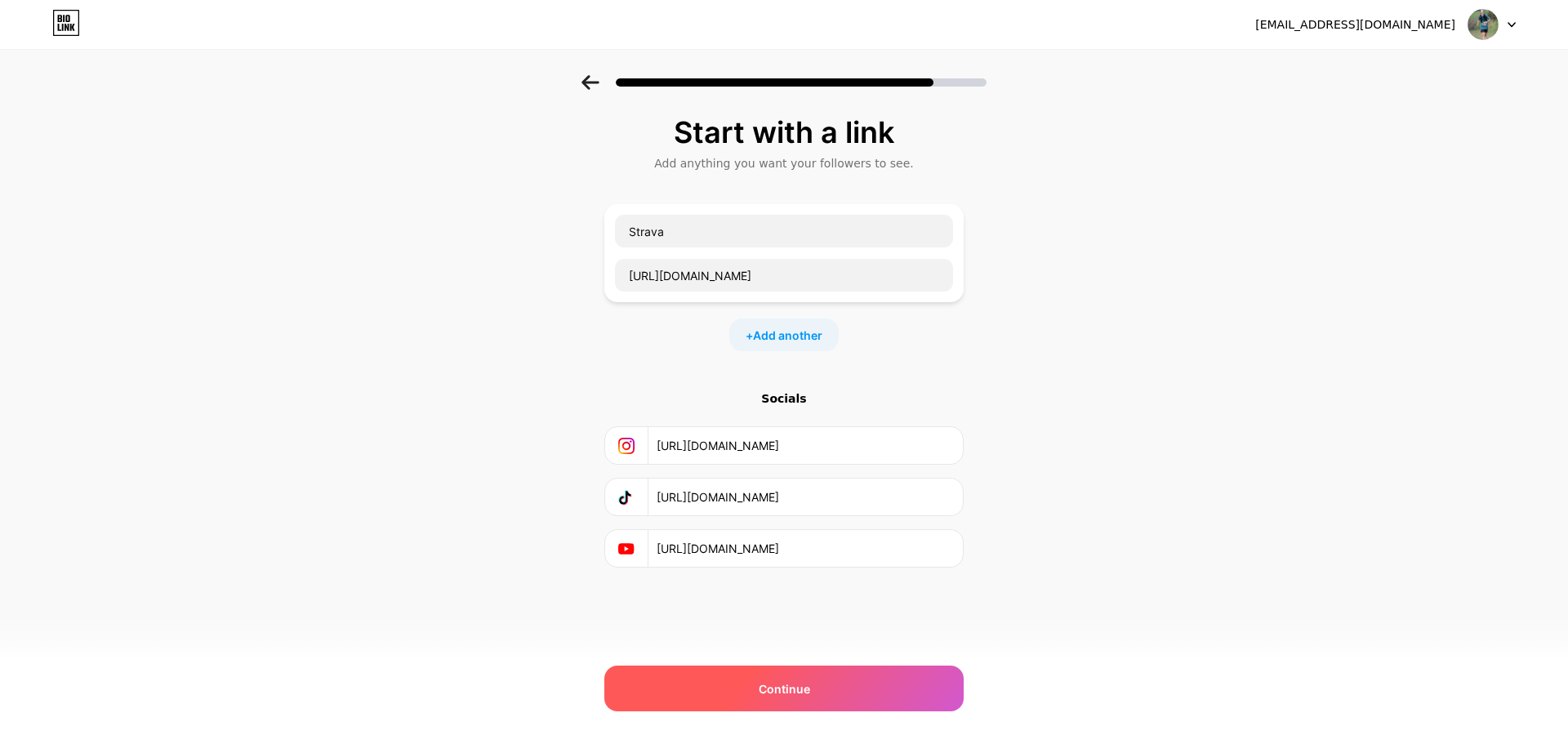
click at [835, 678] on div "Continue" at bounding box center [784, 689] width 359 height 46
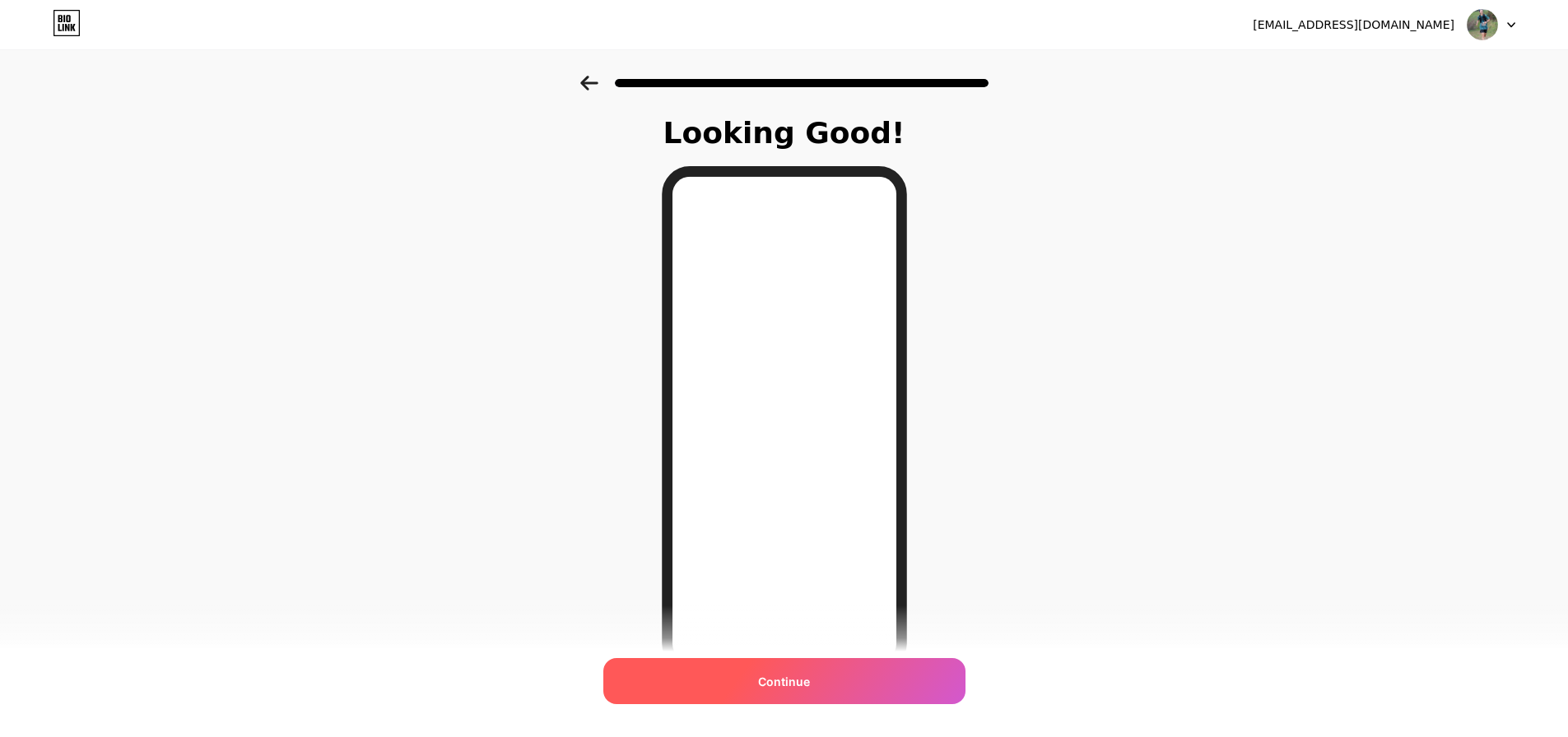
click at [848, 693] on div "Continue" at bounding box center [784, 682] width 362 height 46
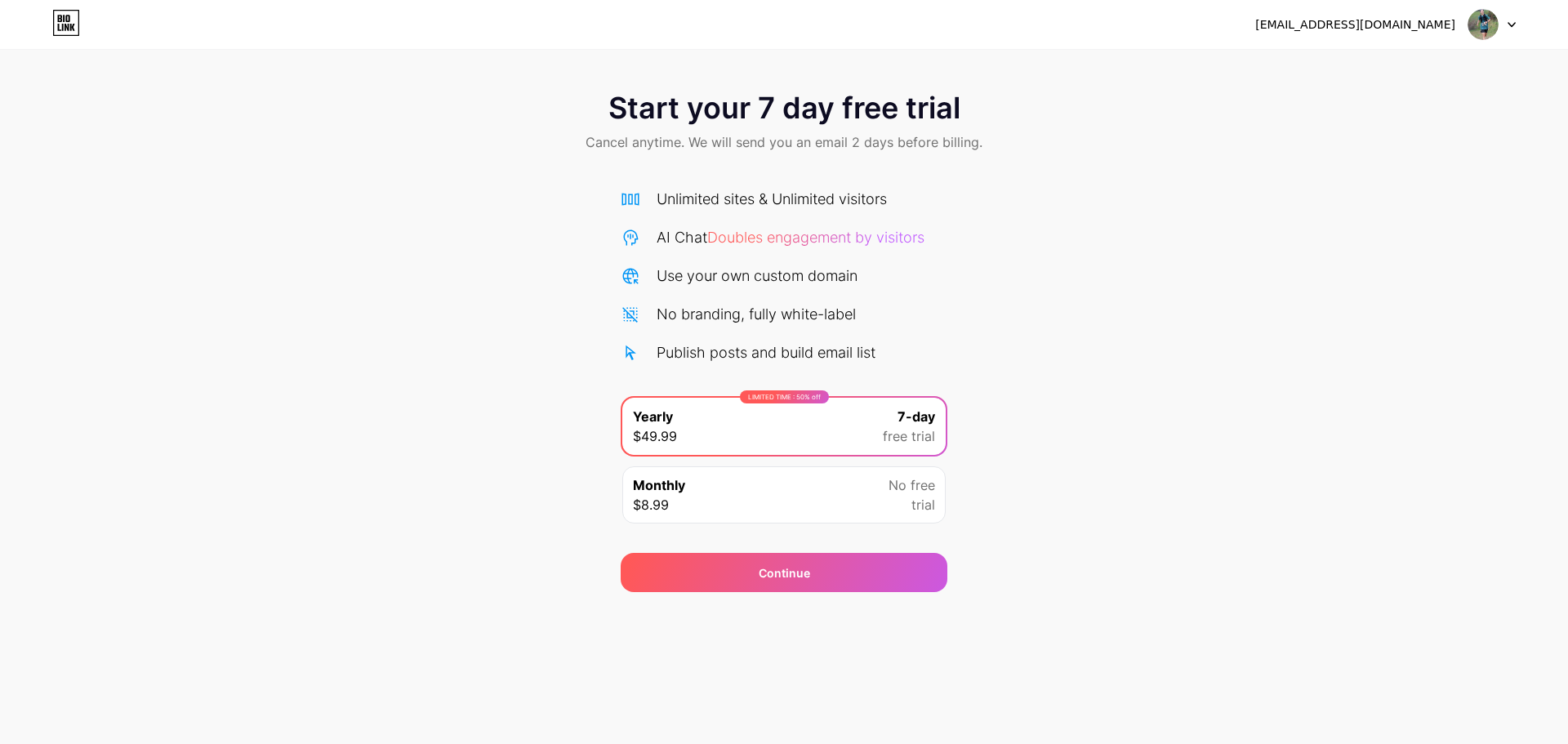
click at [1509, 28] on div at bounding box center [1491, 24] width 47 height 29
